Goal: Task Accomplishment & Management: Manage account settings

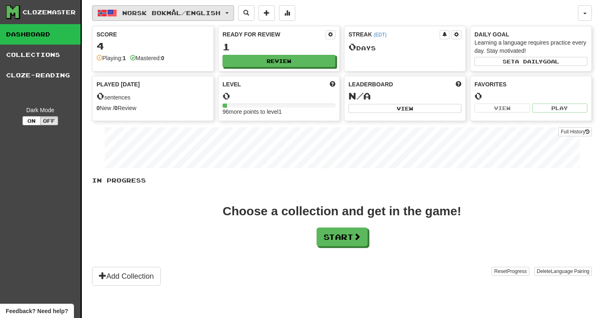
click at [203, 11] on span "Norsk bokmål / English" at bounding box center [171, 12] width 98 height 7
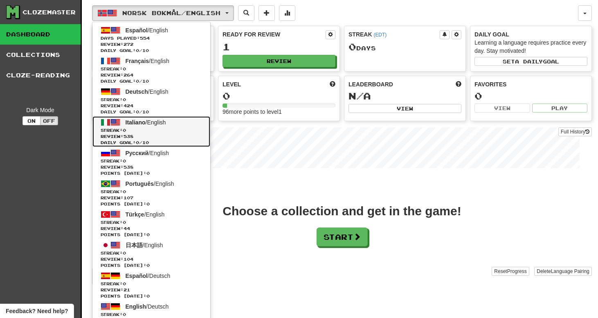
click at [147, 126] on link "Italiano / English Streak: 0 Review: 538 Daily Goal: 0 / 10" at bounding box center [151, 131] width 118 height 31
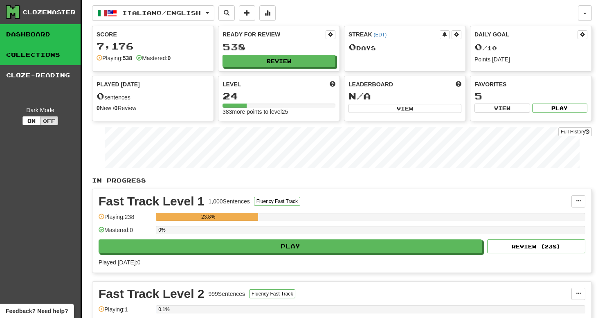
click at [47, 60] on link "Collections" at bounding box center [40, 55] width 81 height 20
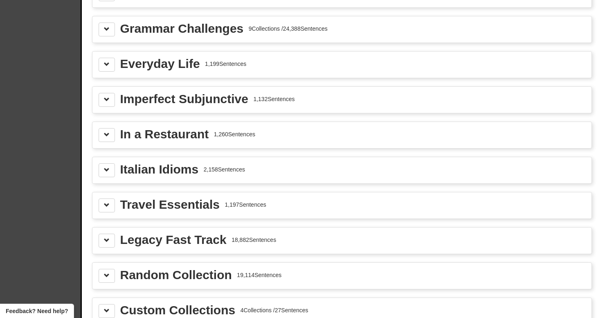
scroll to position [955, 0]
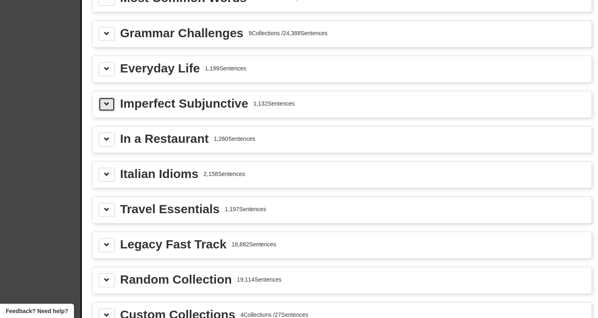
click at [102, 102] on button at bounding box center [107, 104] width 16 height 14
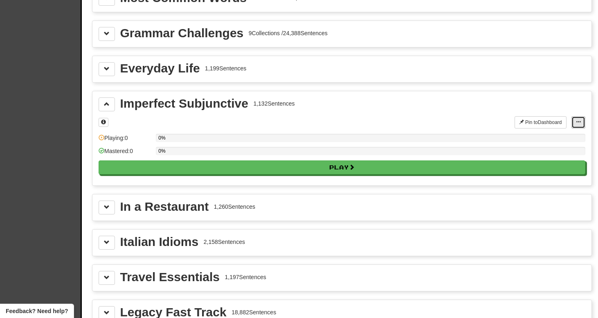
click at [577, 123] on span at bounding box center [578, 121] width 5 height 5
click at [560, 136] on span "Manage Sentences" at bounding box center [551, 137] width 49 height 7
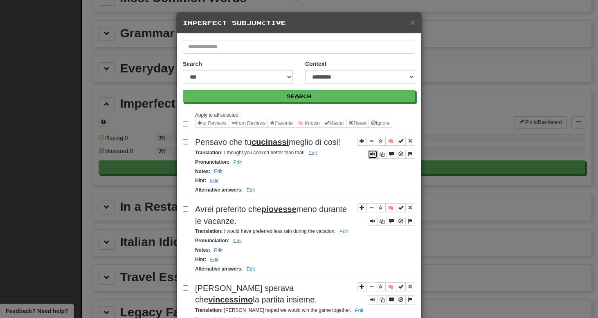
click at [370, 155] on span "Sentence controls" at bounding box center [372, 153] width 5 height 5
click at [372, 220] on span "Sentence controls" at bounding box center [372, 220] width 5 height 5
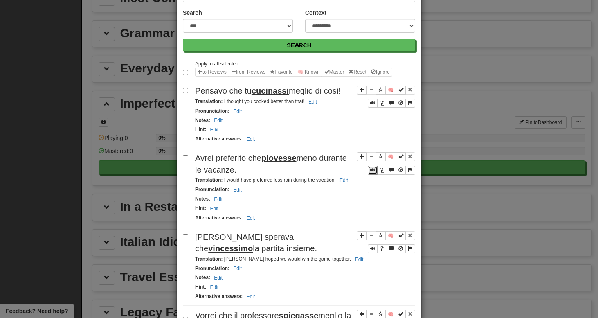
scroll to position [99, 0]
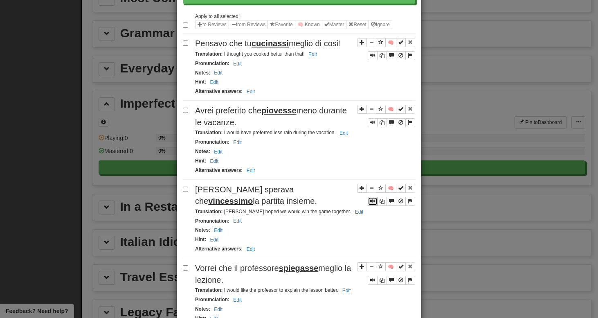
click at [372, 204] on button "Sentence controls" at bounding box center [373, 201] width 10 height 9
click at [372, 279] on span "Sentence controls" at bounding box center [372, 279] width 5 height 5
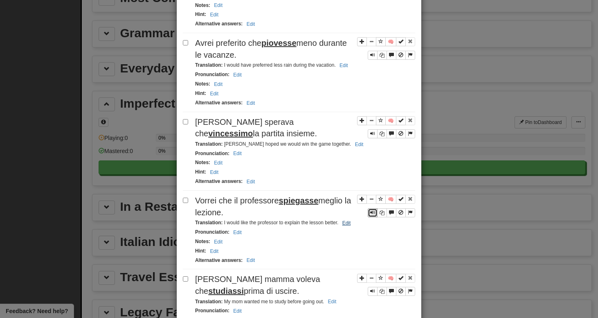
scroll to position [184, 0]
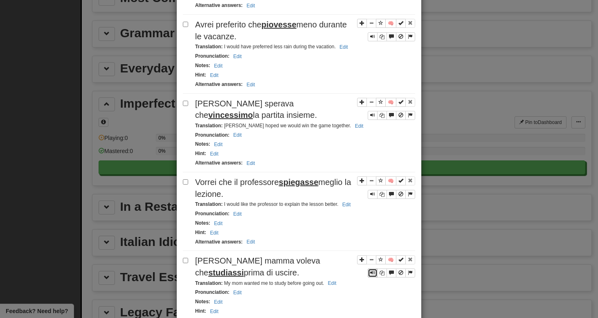
click at [371, 275] on span "Sentence controls" at bounding box center [372, 272] width 5 height 5
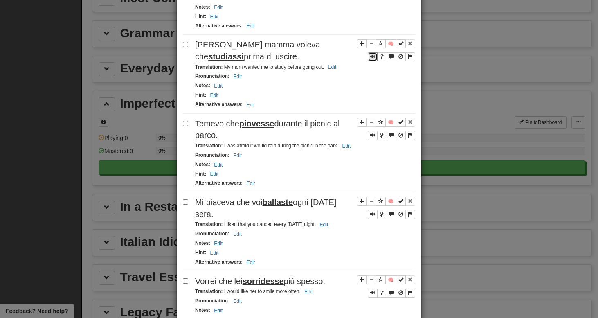
scroll to position [401, 0]
click at [371, 213] on span "Sentence controls" at bounding box center [372, 213] width 5 height 5
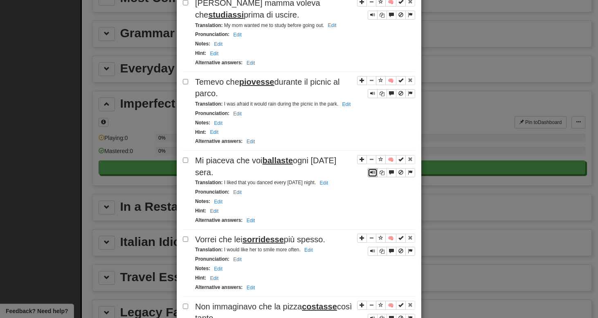
scroll to position [445, 0]
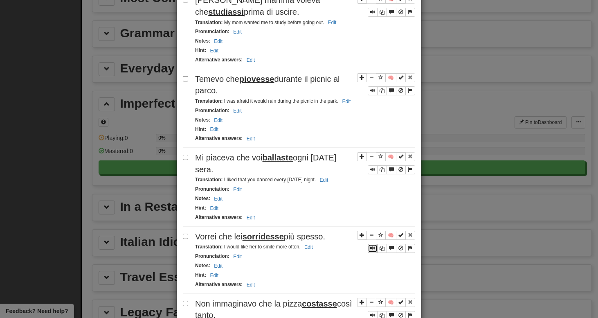
click at [372, 250] on span "Sentence controls" at bounding box center [372, 247] width 5 height 5
click at [370, 314] on button "Sentence controls" at bounding box center [373, 315] width 10 height 9
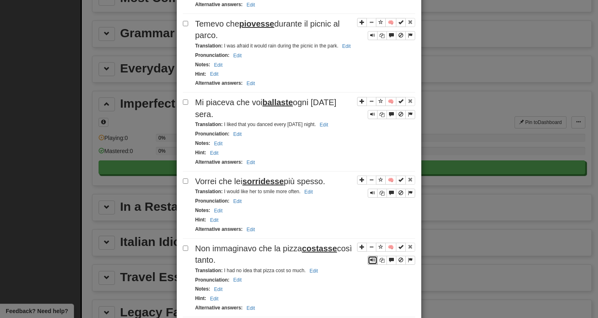
scroll to position [509, 0]
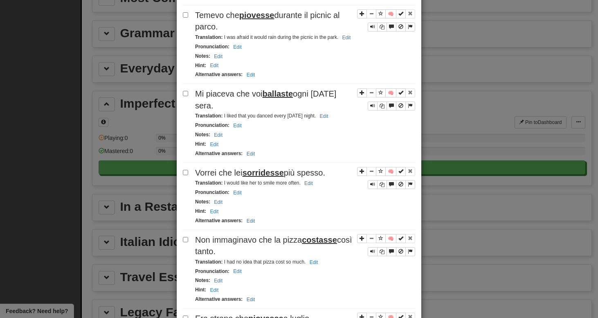
click at [466, 170] on div "**********" at bounding box center [299, 159] width 598 height 318
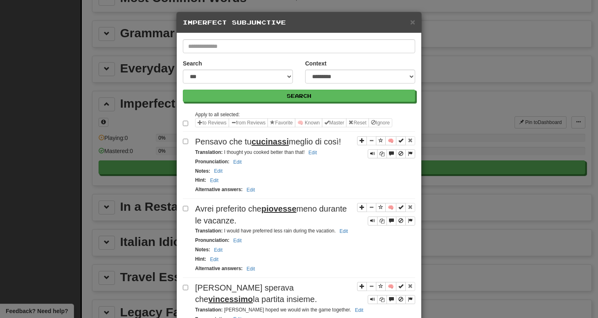
scroll to position [0, 0]
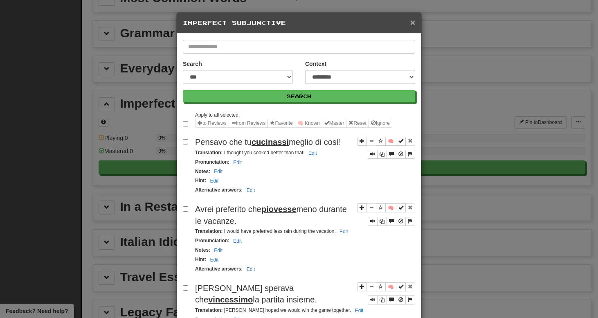
click at [415, 27] on span "×" at bounding box center [412, 22] width 5 height 9
